Goal: Information Seeking & Learning: Learn about a topic

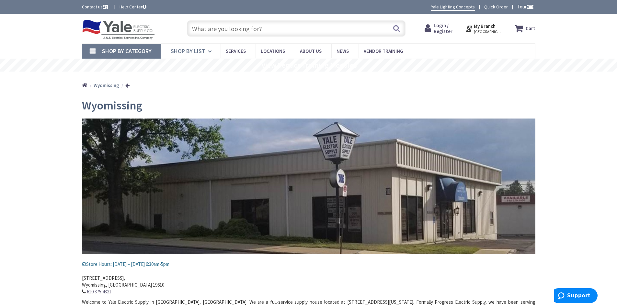
click at [209, 51] on icon at bounding box center [211, 51] width 6 height 14
click at [233, 29] on input "text" at bounding box center [296, 28] width 219 height 16
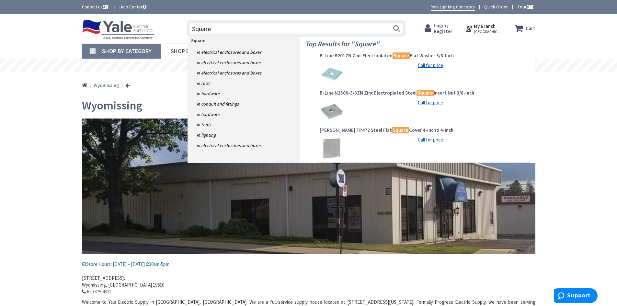
type input "Square D"
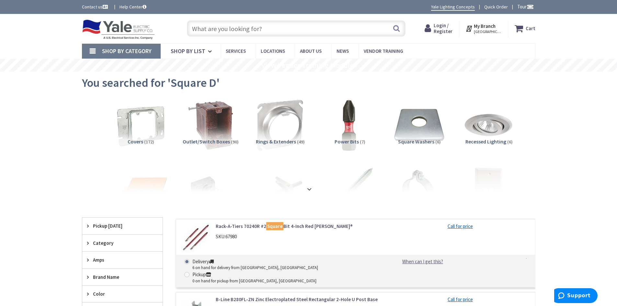
click at [269, 28] on input "text" at bounding box center [296, 28] width 219 height 16
click at [236, 49] on span "Services" at bounding box center [236, 51] width 20 height 6
